Goal: Task Accomplishment & Management: Manage account settings

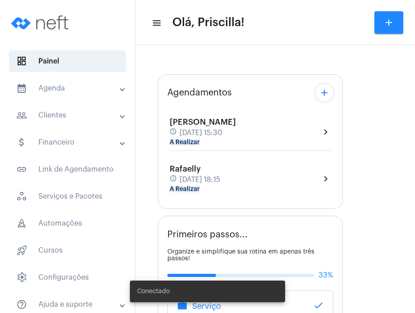
type input "[URL][DOMAIN_NAME]"
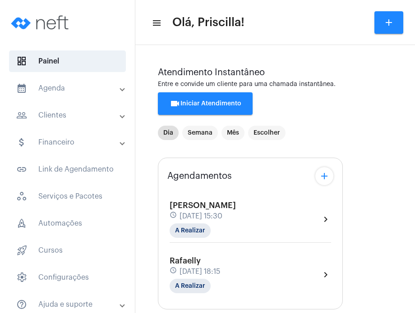
click at [63, 88] on mat-panel-title "calendar_month_outlined Agenda" at bounding box center [68, 88] width 104 height 11
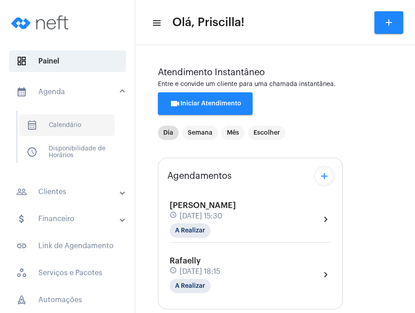
click at [63, 124] on span "calendar_month_outlined Calendário" at bounding box center [66, 125] width 95 height 22
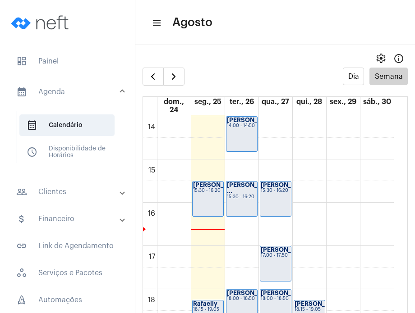
scroll to position [608, 0]
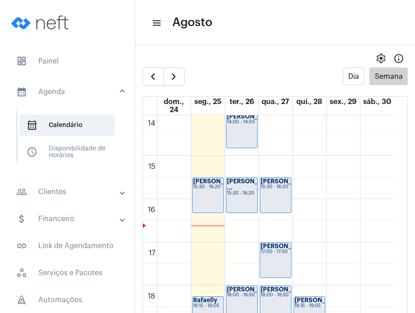
click at [283, 184] on div "[PERSON_NAME]..." at bounding box center [275, 181] width 30 height 6
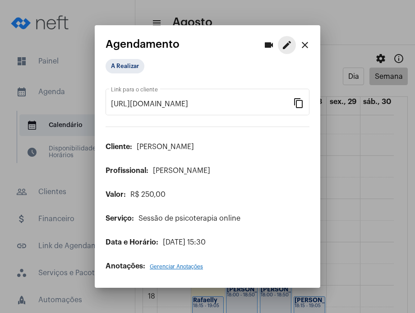
click at [291, 45] on mat-icon "edit" at bounding box center [286, 45] width 11 height 11
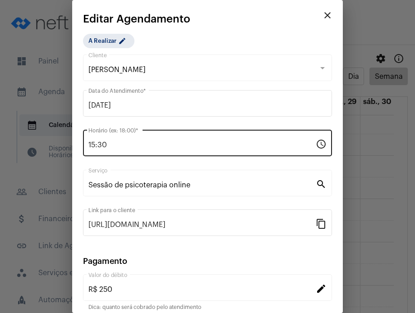
click at [182, 140] on div "15:30 Horário (ex: 18:00) *" at bounding box center [201, 142] width 227 height 28
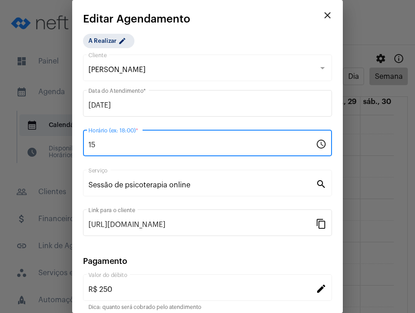
type input "1"
type input "14:00"
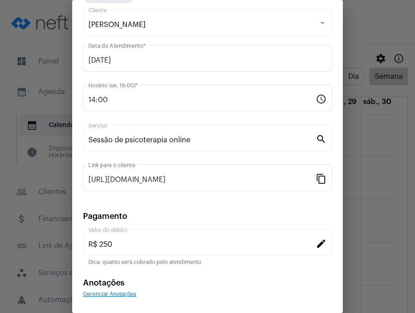
scroll to position [73, 0]
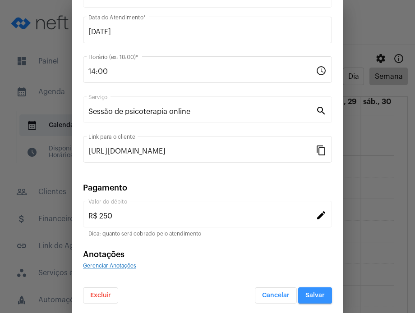
click at [310, 293] on span "Salvar" at bounding box center [314, 295] width 19 height 6
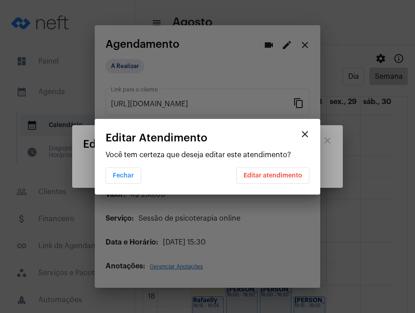
scroll to position [0, 0]
click at [275, 174] on span "Editar atendimento" at bounding box center [272, 176] width 59 height 6
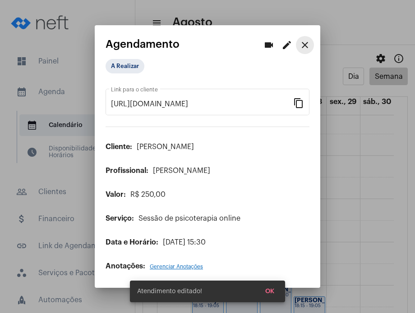
click at [310, 44] on button "close" at bounding box center [305, 45] width 18 height 18
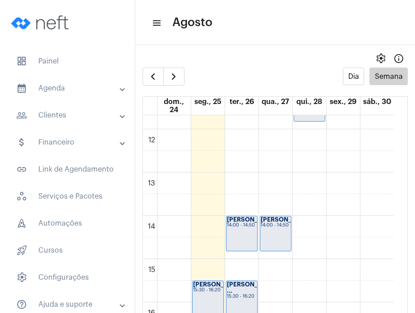
scroll to position [515, 0]
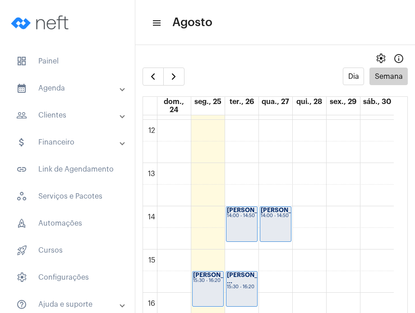
click at [284, 226] on div "Luísa de Olivei... 14:00 - 14:50" at bounding box center [275, 224] width 31 height 35
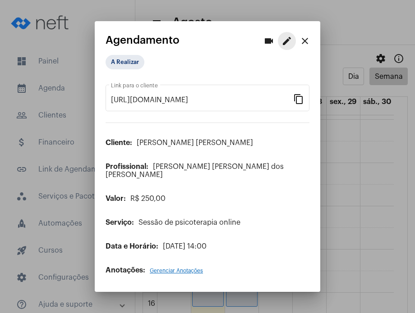
click at [285, 45] on mat-icon "edit" at bounding box center [286, 41] width 11 height 11
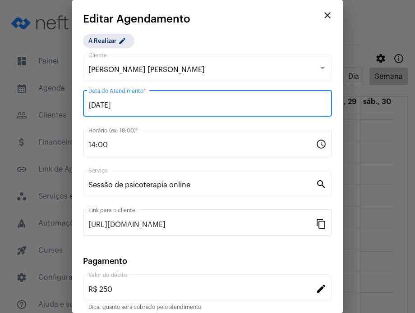
click at [101, 107] on input "27/08/2025" at bounding box center [207, 105] width 238 height 8
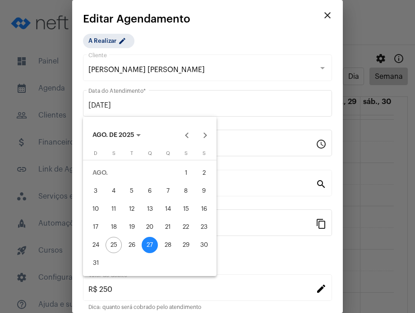
click at [167, 242] on div "28" at bounding box center [168, 245] width 16 height 16
type input "28/08/2025"
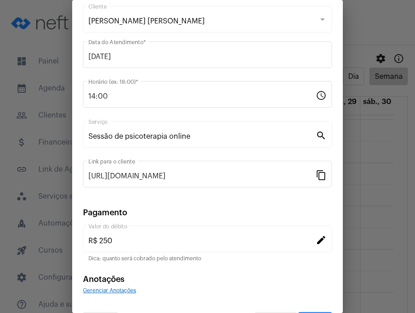
scroll to position [73, 0]
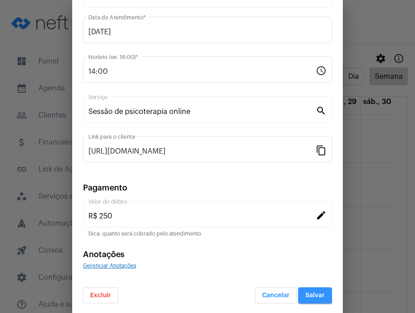
click at [315, 289] on button "Salvar" at bounding box center [315, 296] width 34 height 16
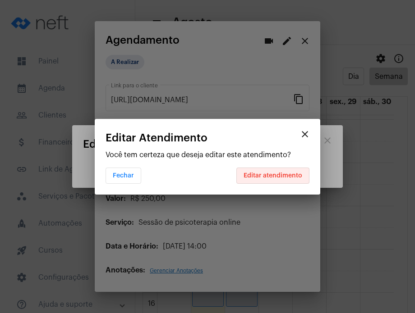
click at [305, 175] on button "Editar atendimento" at bounding box center [272, 176] width 73 height 16
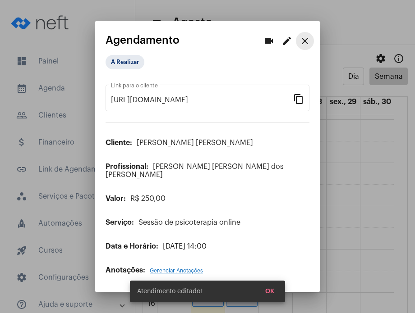
click at [305, 45] on mat-icon "close" at bounding box center [304, 41] width 11 height 11
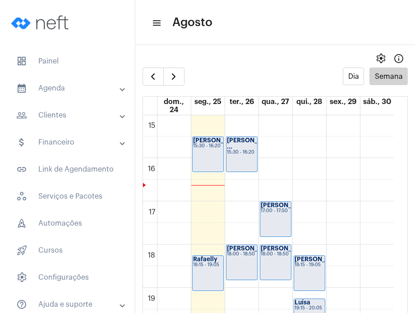
scroll to position [638, 0]
